Goal: Information Seeking & Learning: Check status

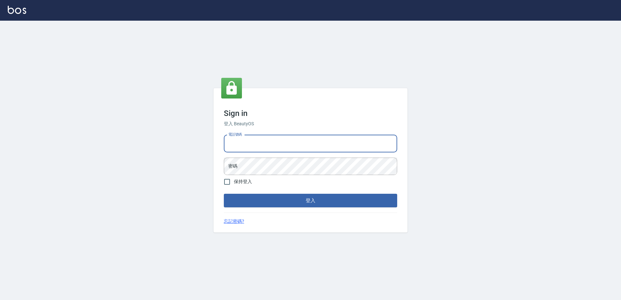
click at [278, 143] on input "電話號碼" at bounding box center [310, 143] width 173 height 17
type input "0988338477"
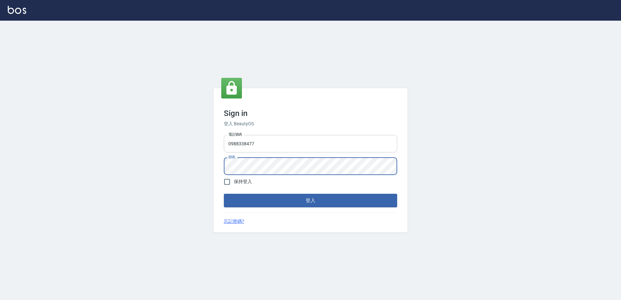
click at [224, 194] on button "登入" at bounding box center [310, 201] width 173 height 14
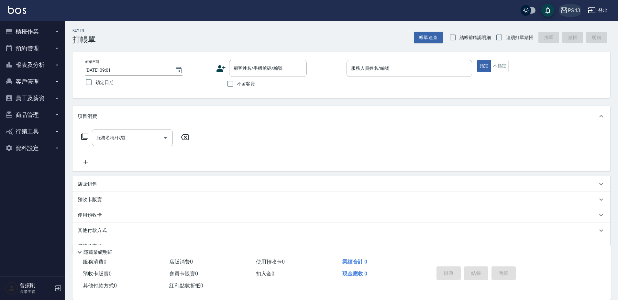
click at [573, 17] on button "PS43" at bounding box center [569, 10] width 25 height 13
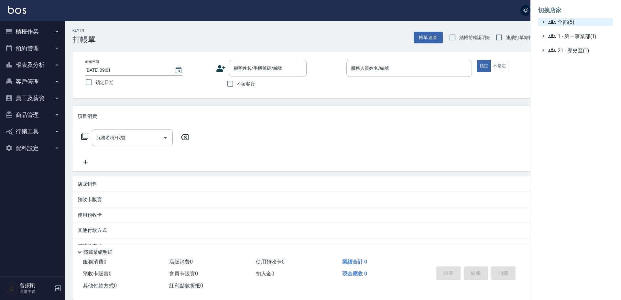
click at [569, 24] on span "全部(5)" at bounding box center [579, 22] width 62 height 8
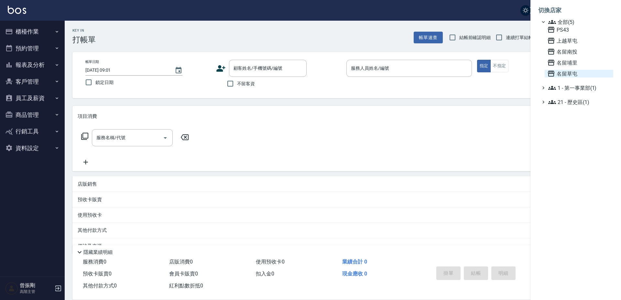
click at [568, 73] on span "名留草屯" at bounding box center [578, 74] width 63 height 8
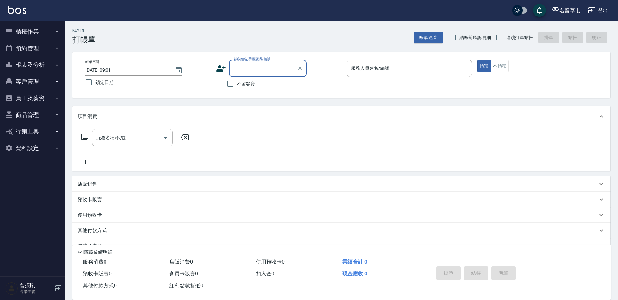
click at [40, 66] on button "報表及分析" at bounding box center [32, 65] width 59 height 17
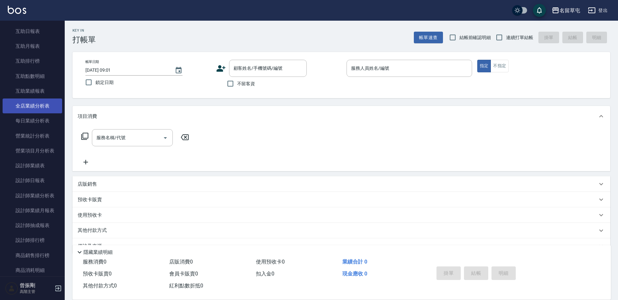
scroll to position [129, 0]
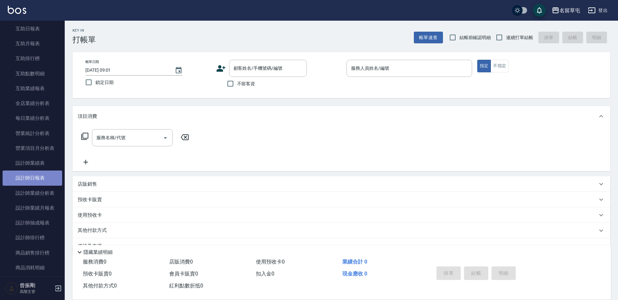
click at [36, 176] on link "設計師日報表" at bounding box center [32, 178] width 59 height 15
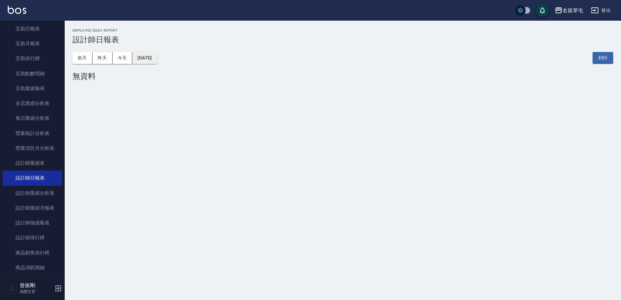
click at [157, 62] on button "2025/09/13" at bounding box center [144, 58] width 25 height 12
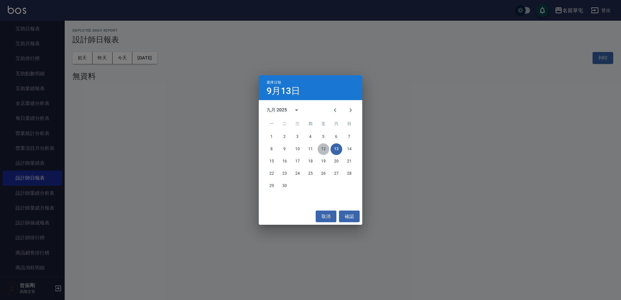
click at [326, 151] on button "12" at bounding box center [323, 150] width 12 height 12
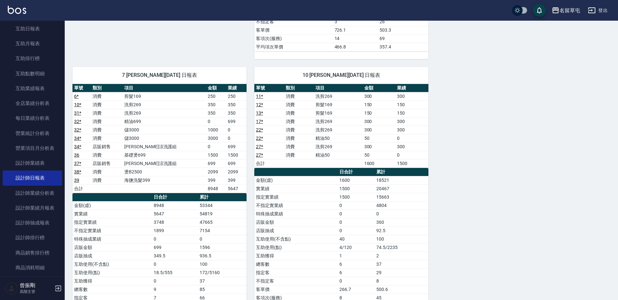
scroll to position [356, 0]
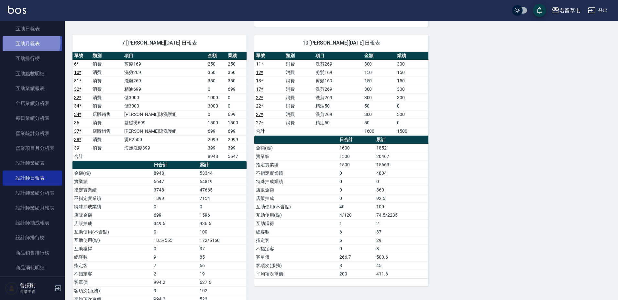
click at [30, 42] on link "互助月報表" at bounding box center [32, 43] width 59 height 15
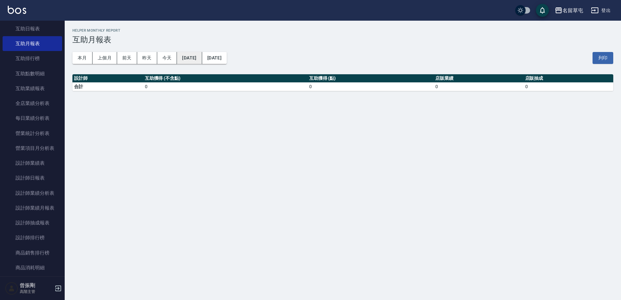
click at [202, 62] on button "2025/09/13" at bounding box center [189, 58] width 25 height 12
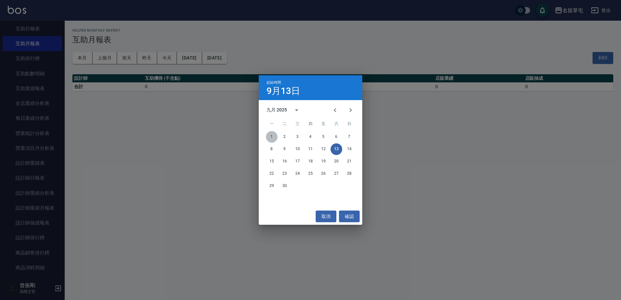
click at [270, 137] on button "1" at bounding box center [272, 137] width 12 height 12
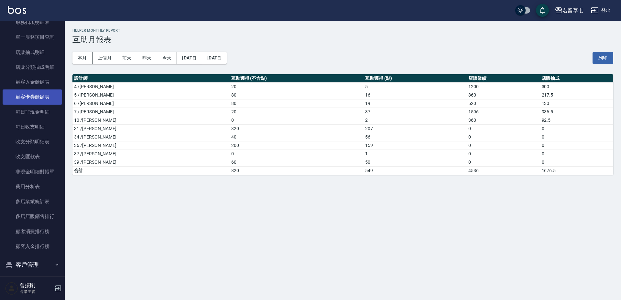
scroll to position [453, 0]
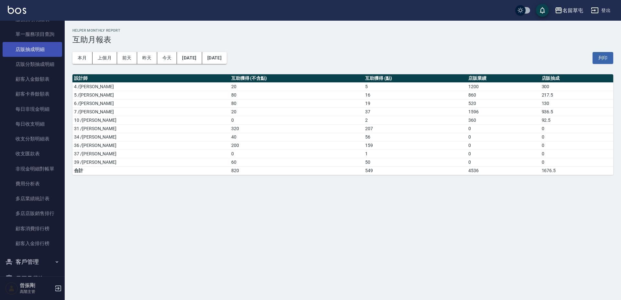
click at [38, 50] on link "店販抽成明細" at bounding box center [32, 49] width 59 height 15
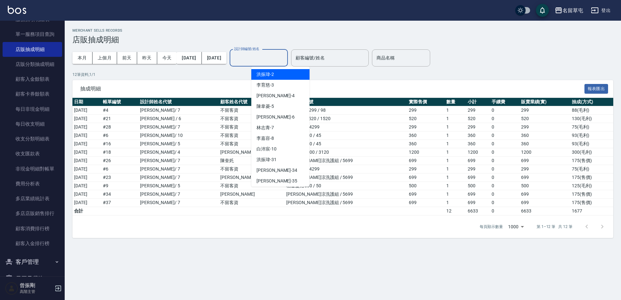
click at [266, 59] on input "設計師編號/姓名" at bounding box center [258, 57] width 52 height 11
click at [278, 87] on div "李育慈 -3" at bounding box center [280, 85] width 58 height 11
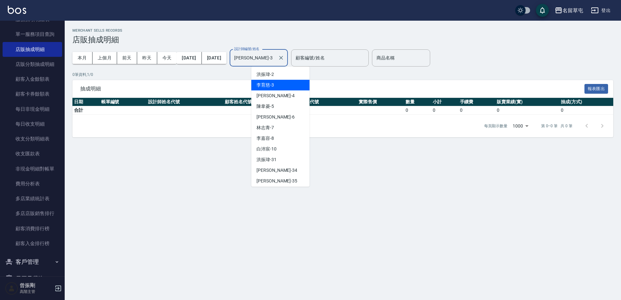
click at [275, 60] on input "李育慈-3" at bounding box center [253, 57] width 43 height 11
click at [276, 96] on div "李偲勤 -4" at bounding box center [280, 96] width 58 height 11
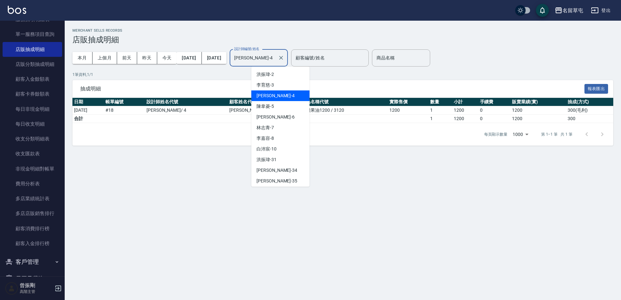
click at [275, 58] on input "李偲勤-4" at bounding box center [253, 57] width 43 height 11
click at [272, 108] on span "陳韋菱 -5" at bounding box center [264, 106] width 17 height 7
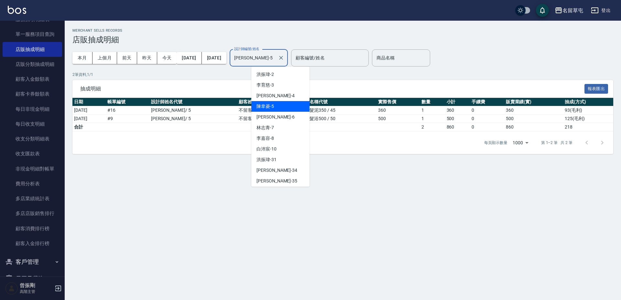
click at [275, 56] on input "陳韋菱-5" at bounding box center [253, 57] width 43 height 11
click at [275, 118] on div "林昀錚 -6" at bounding box center [280, 117] width 58 height 11
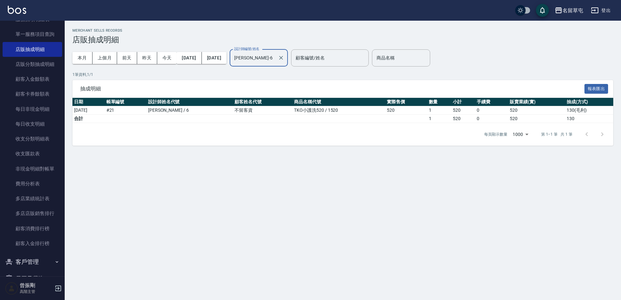
click at [275, 58] on input "林昀錚-6" at bounding box center [253, 57] width 43 height 11
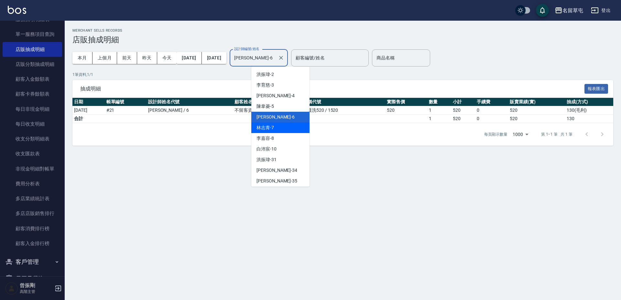
click at [272, 129] on span "林志青 -7" at bounding box center [264, 127] width 17 height 7
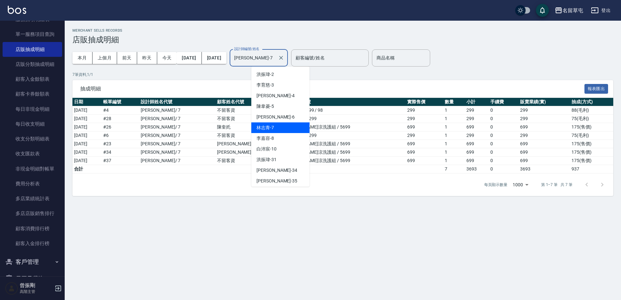
click at [275, 62] on input "林志青-7" at bounding box center [253, 57] width 43 height 11
click at [277, 151] on div "白沛宸 -10" at bounding box center [280, 149] width 58 height 11
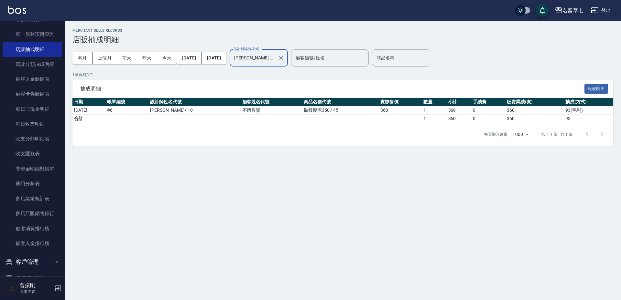
click at [275, 60] on input "白沛宸-10" at bounding box center [253, 57] width 43 height 11
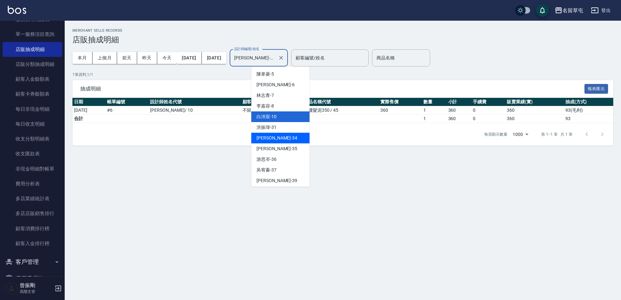
scroll to position [66, 0]
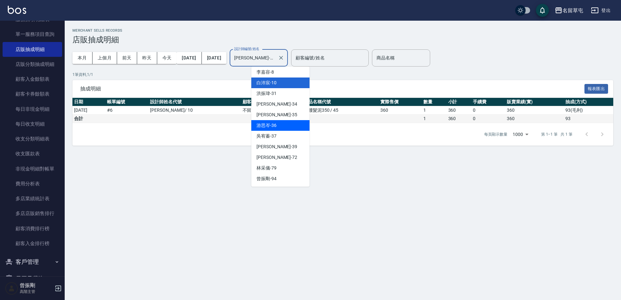
click at [275, 123] on span "游思岑 -36" at bounding box center [266, 125] width 20 height 7
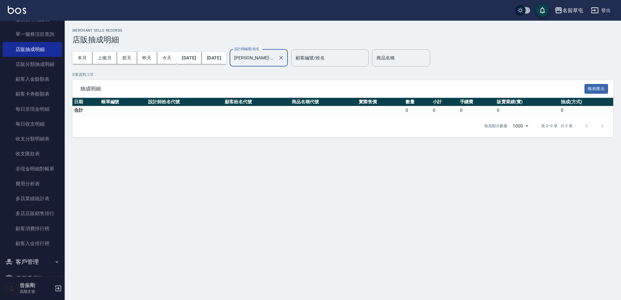
click at [284, 52] on div "游思岑-36 設計師編號/姓名" at bounding box center [259, 57] width 58 height 17
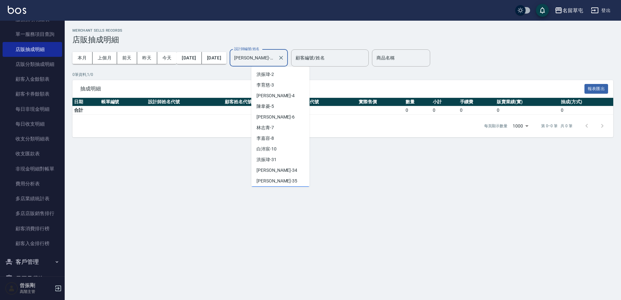
scroll to position [10, 0]
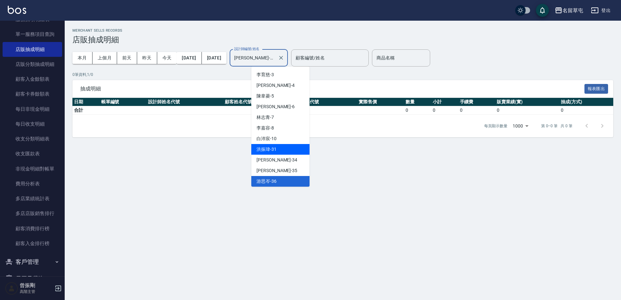
click at [274, 145] on div "洪振瑋 -31" at bounding box center [280, 149] width 58 height 11
type input "洪振瑋-31"
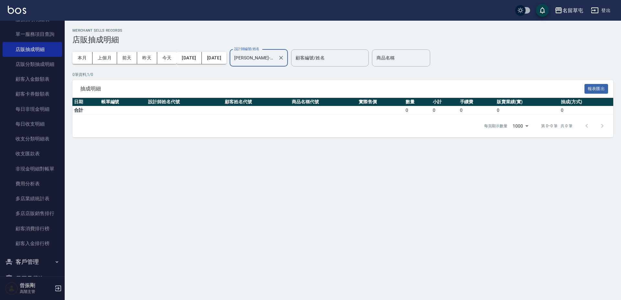
click at [601, 10] on button "登出" at bounding box center [600, 11] width 25 height 12
